Goal: Navigation & Orientation: Find specific page/section

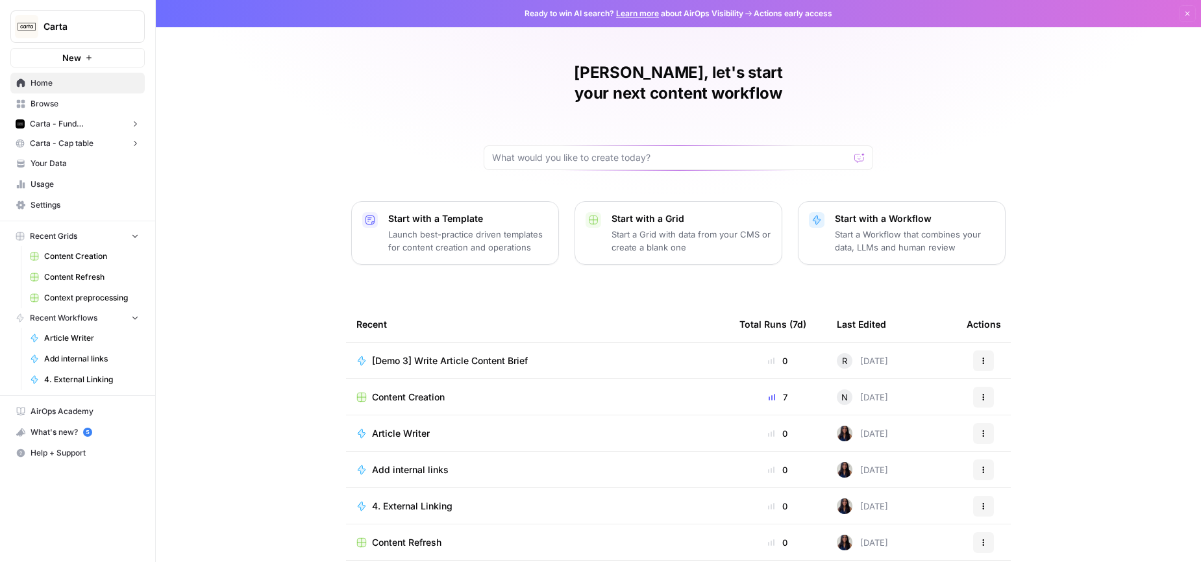
click at [409, 391] on span "Content Creation" at bounding box center [408, 397] width 73 height 13
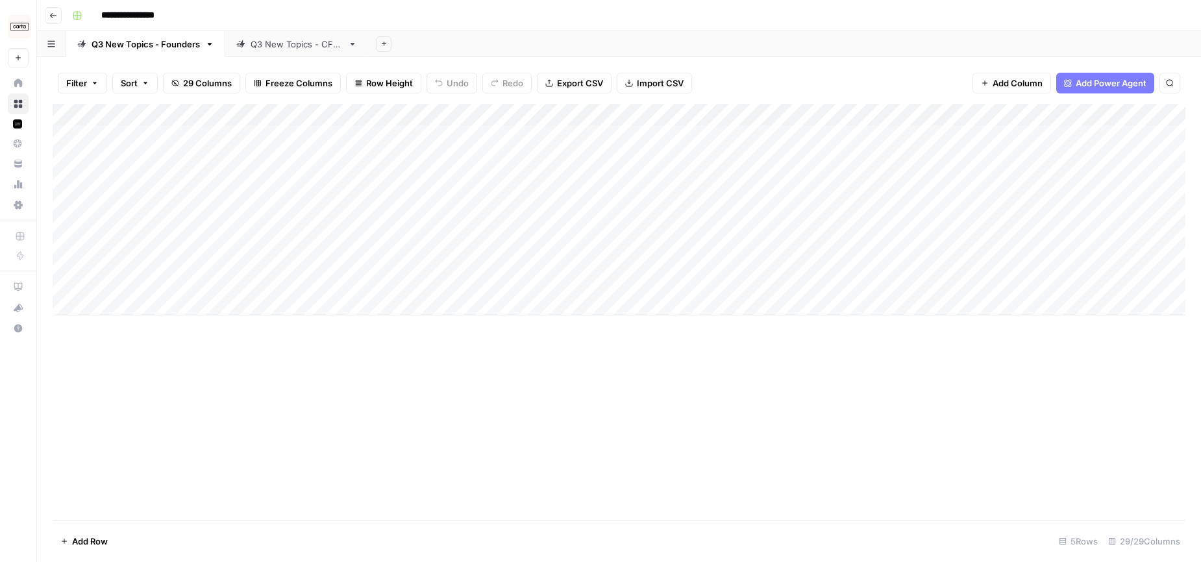
click at [353, 450] on div "Add Column" at bounding box center [619, 312] width 1132 height 416
click at [453, 454] on div "Add Column" at bounding box center [619, 312] width 1132 height 416
click at [283, 39] on div "Q3 New Topics - CFOs" at bounding box center [296, 44] width 92 height 13
click at [816, 33] on div "Add Sheet" at bounding box center [784, 44] width 833 height 26
click at [854, 19] on div "**********" at bounding box center [627, 15] width 1121 height 21
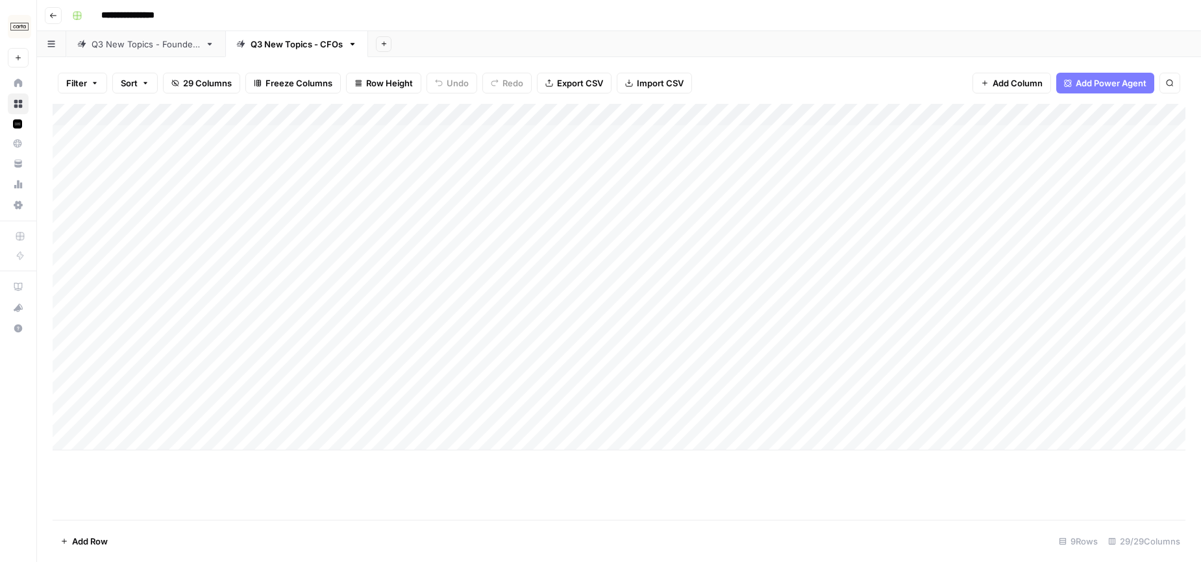
click at [121, 43] on div "Q3 New Topics - Founders" at bounding box center [145, 44] width 108 height 13
